Goal: Check status: Check status

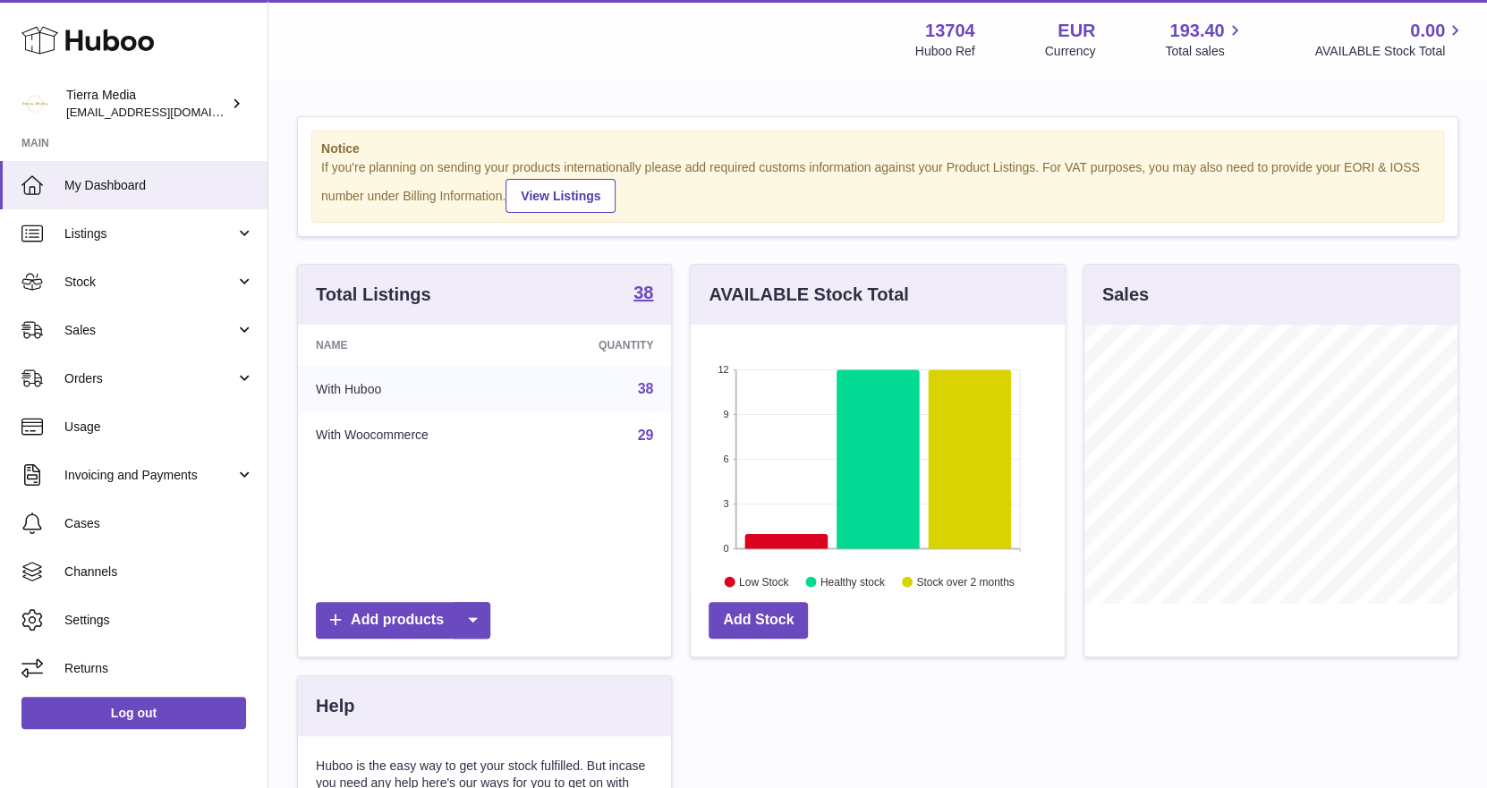
scroll to position [278, 374]
click at [128, 291] on link "Stock" at bounding box center [133, 282] width 267 height 48
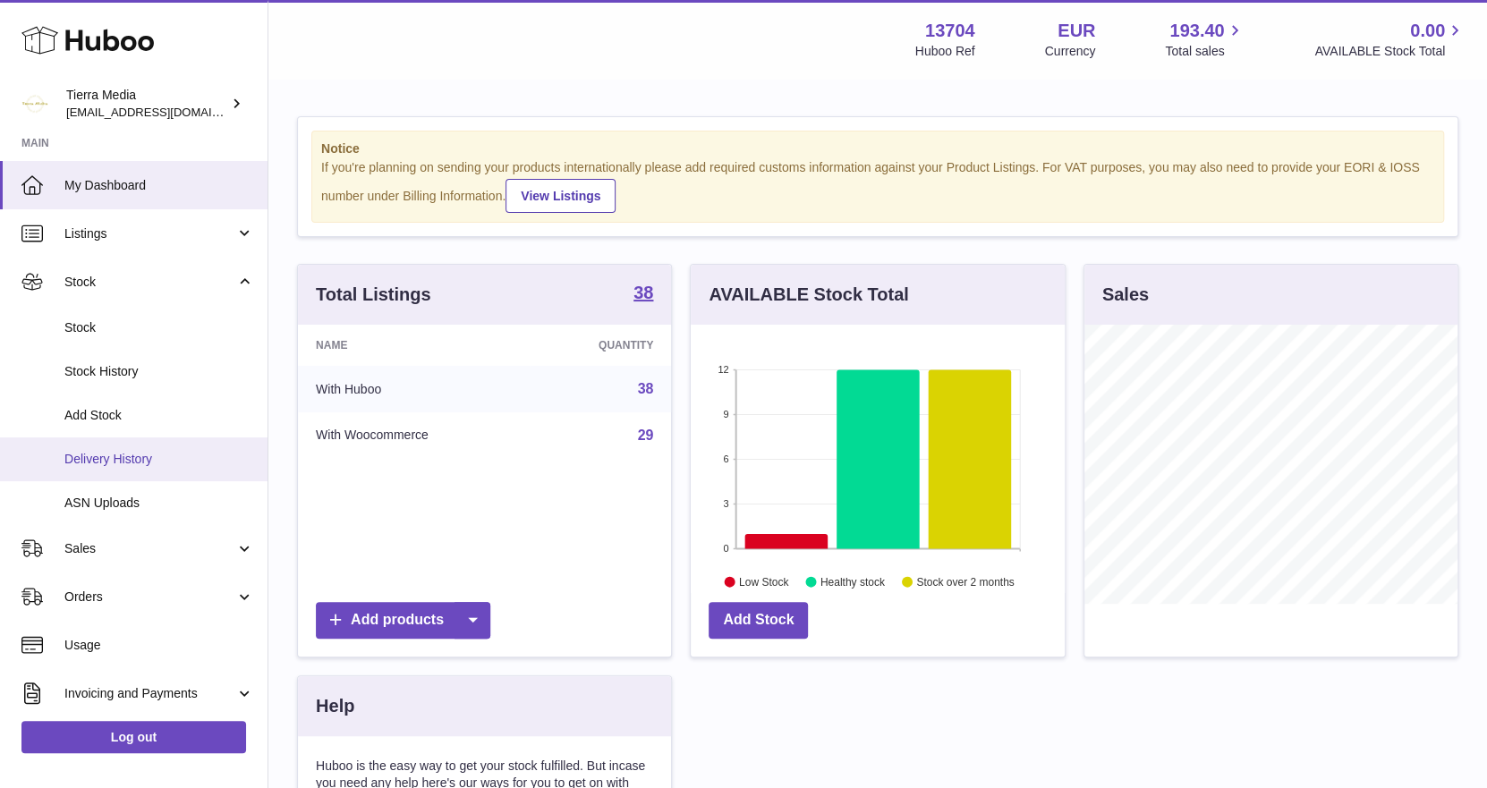
click at [110, 459] on span "Delivery History" at bounding box center [159, 459] width 190 height 17
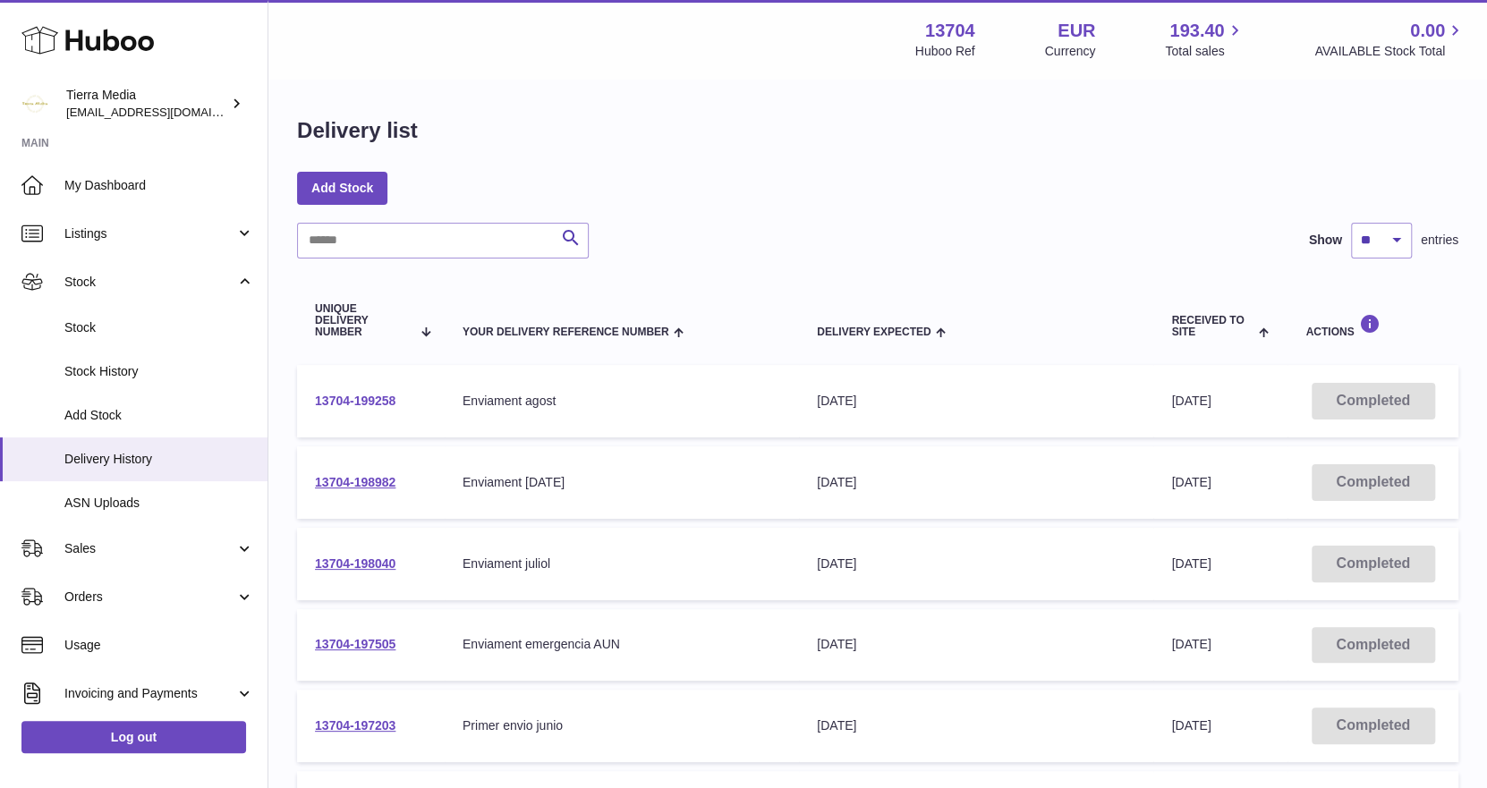
click at [361, 401] on link "13704-199258" at bounding box center [355, 401] width 81 height 14
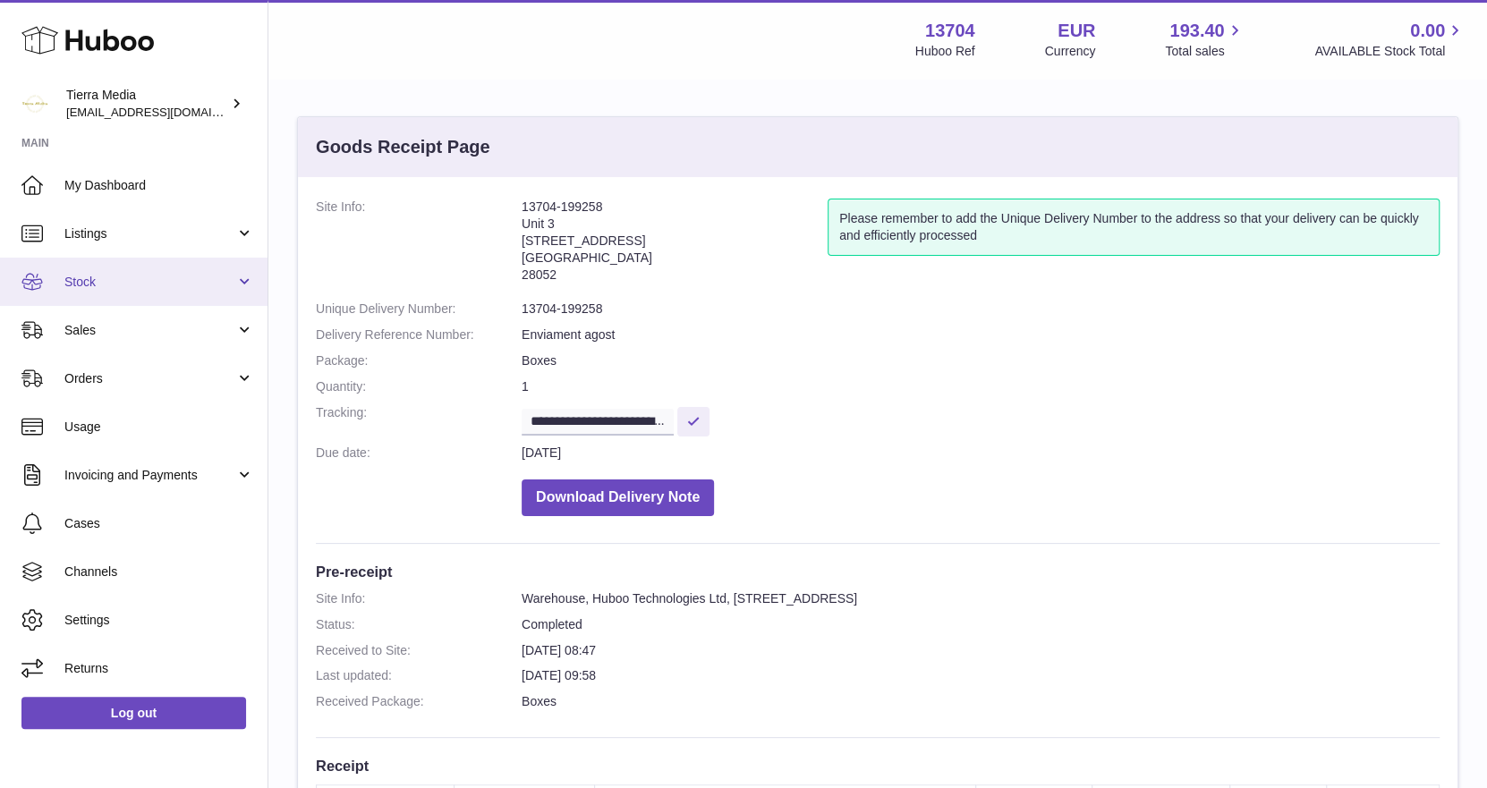
click at [80, 279] on span "Stock" at bounding box center [149, 282] width 171 height 17
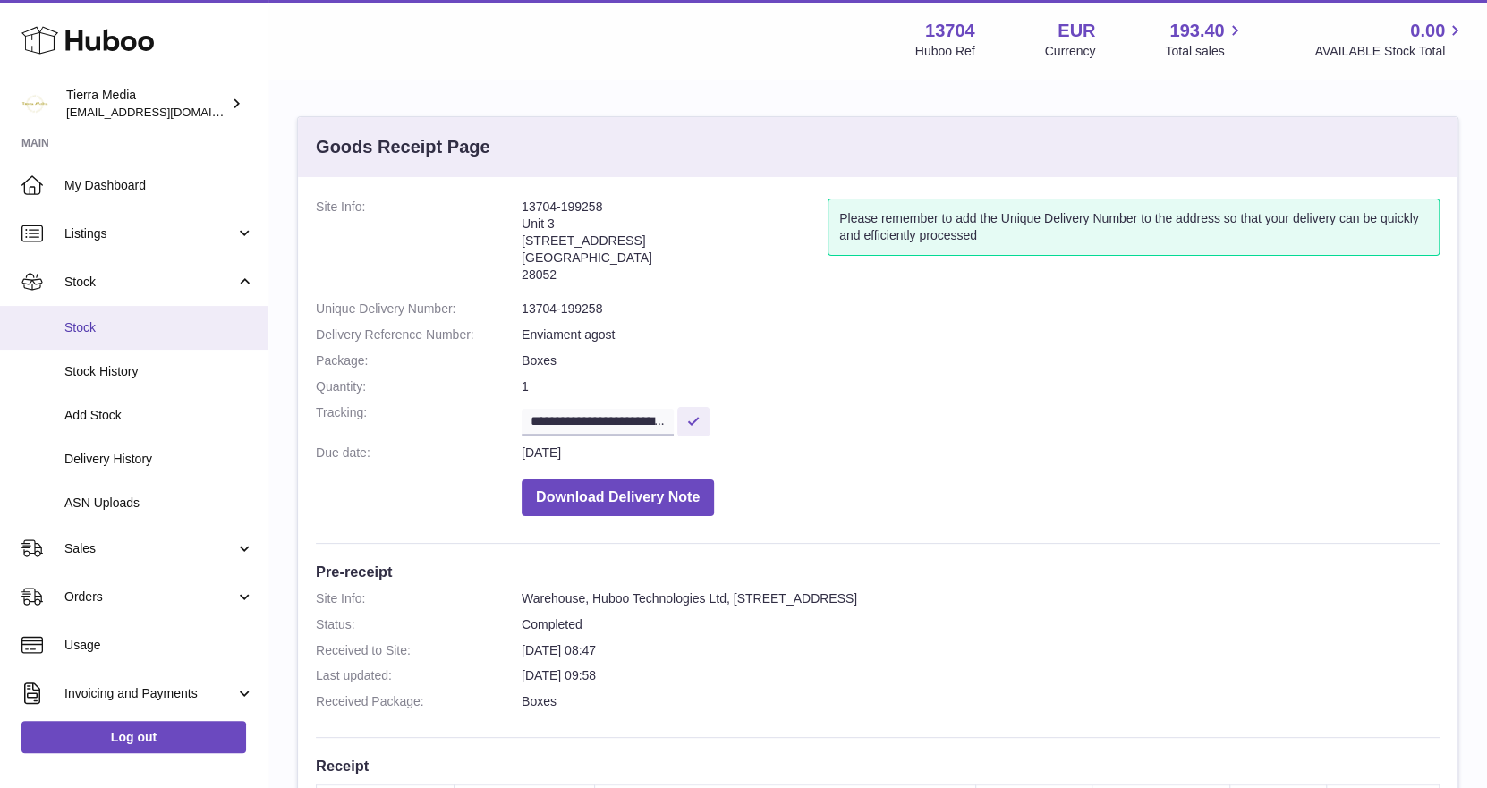
click at [127, 336] on link "Stock" at bounding box center [133, 328] width 267 height 44
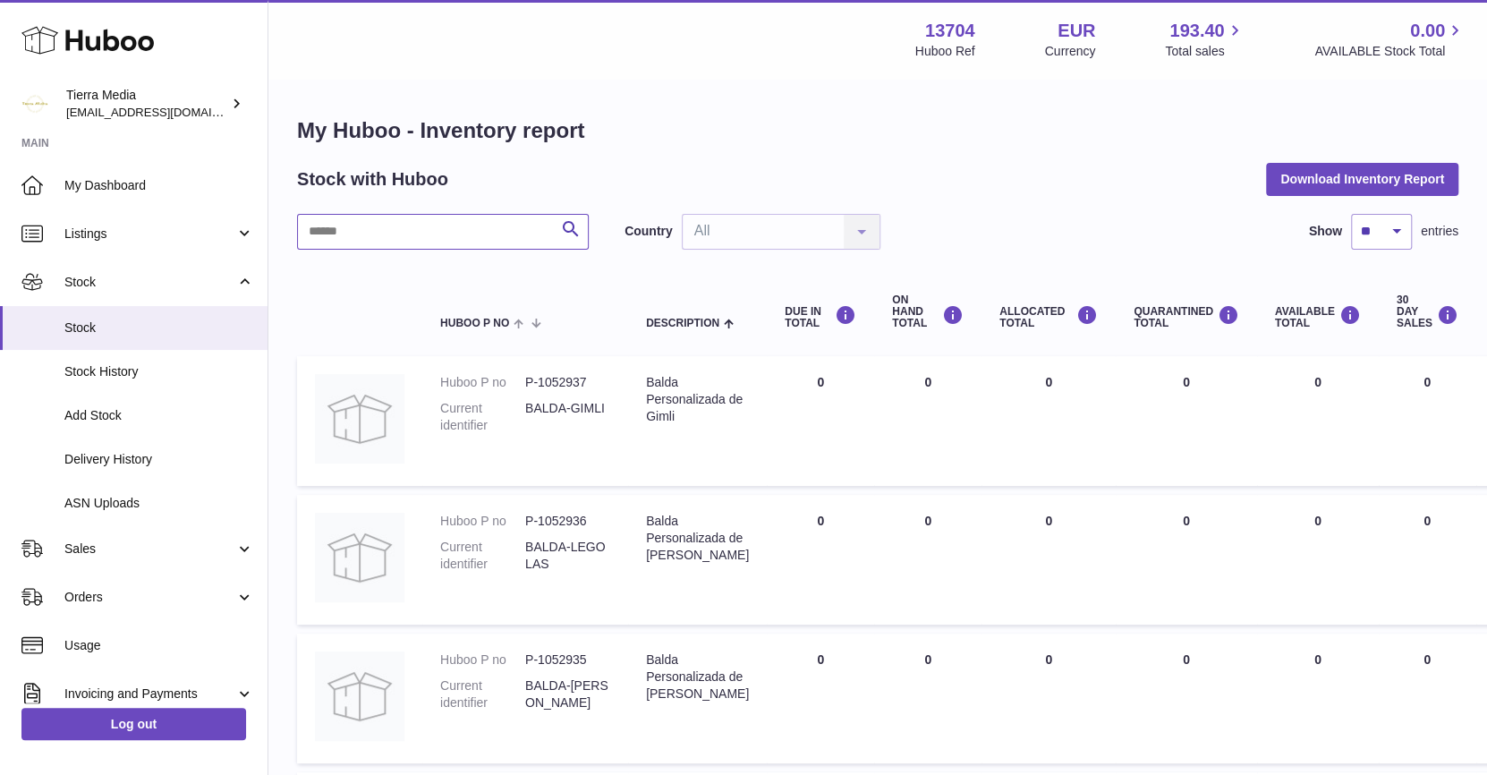
click at [410, 222] on input "text" at bounding box center [443, 232] width 292 height 36
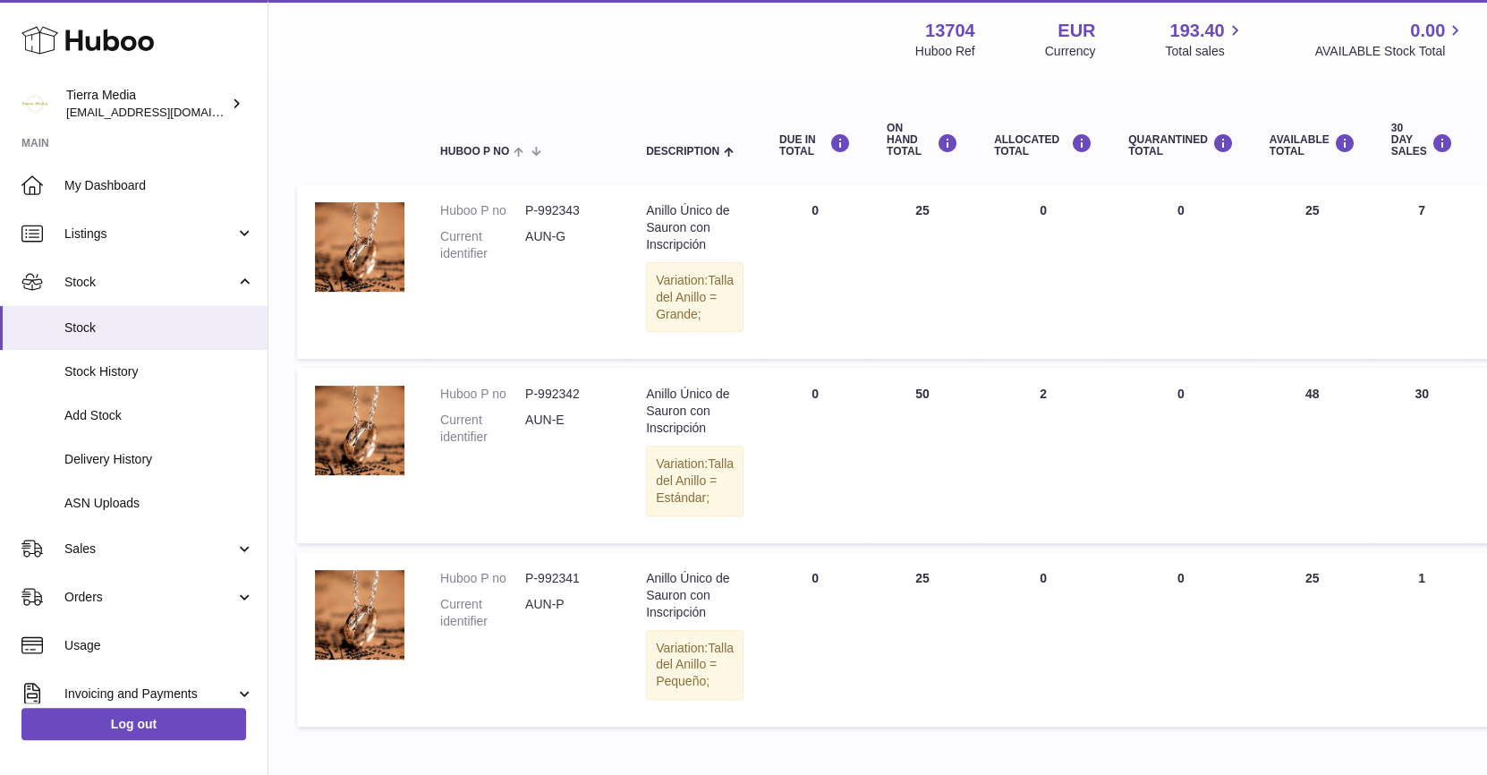
scroll to position [143, 0]
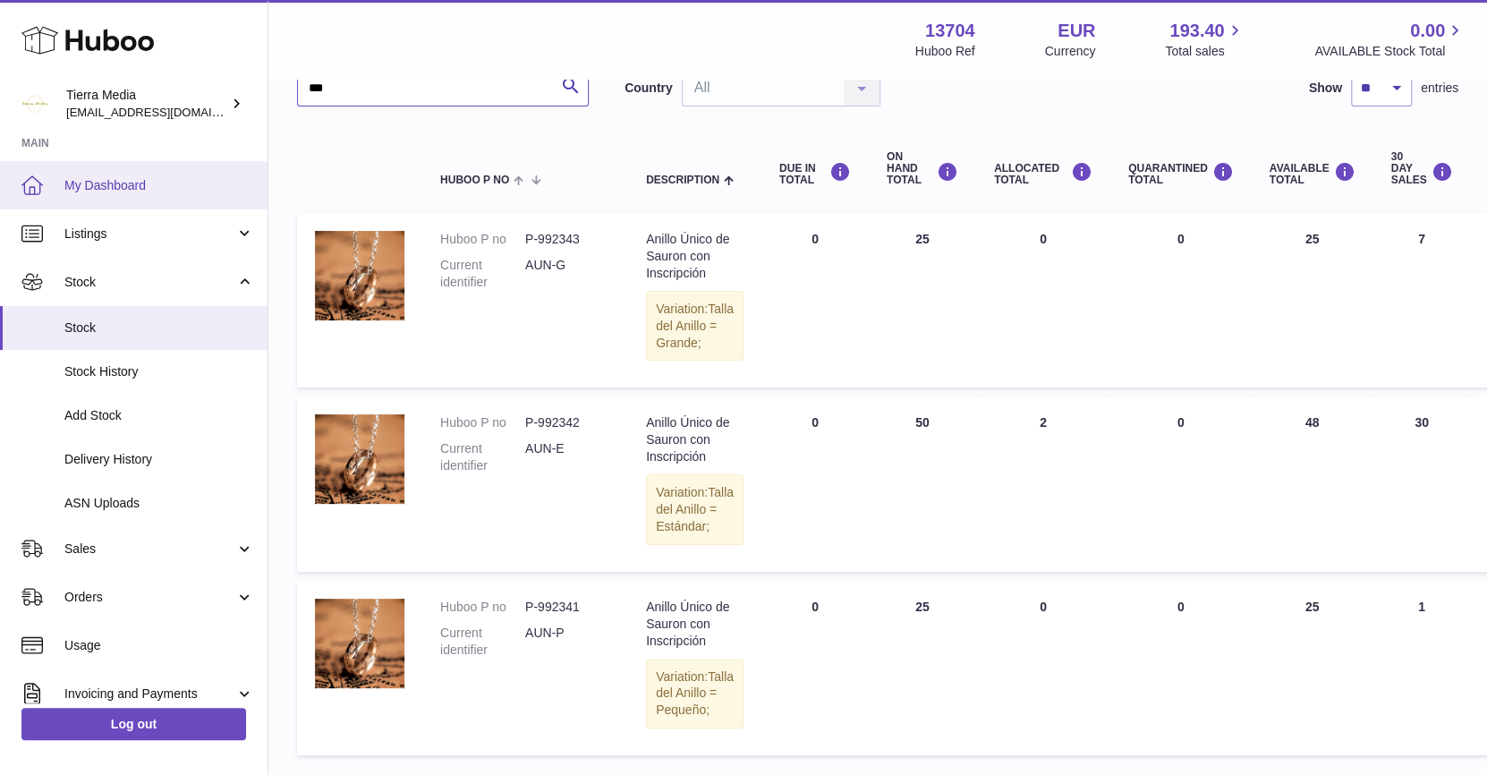
type input "***"
click at [115, 185] on span "My Dashboard" at bounding box center [159, 185] width 190 height 17
